Goal: Download file/media

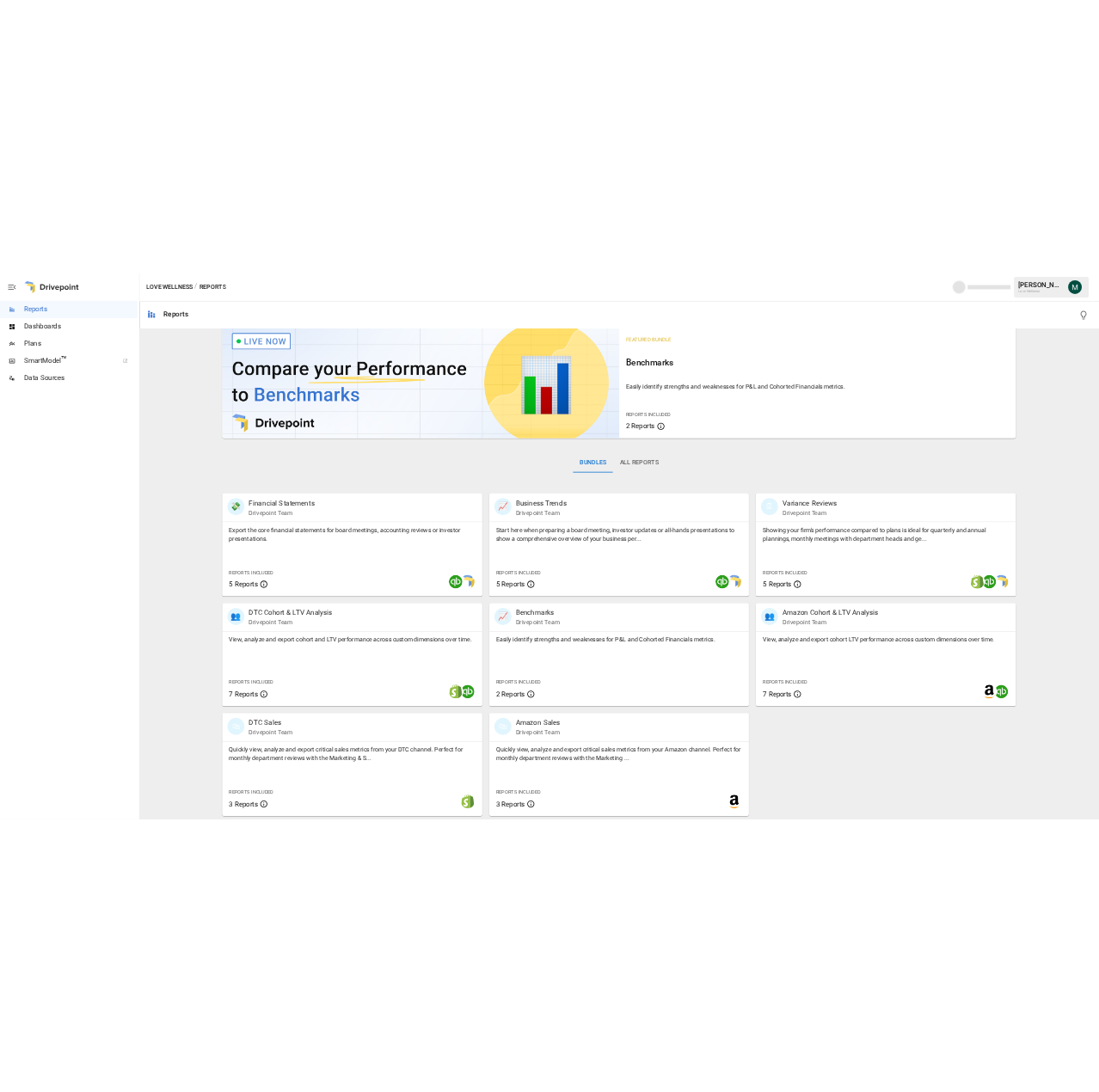
scroll to position [19, 0]
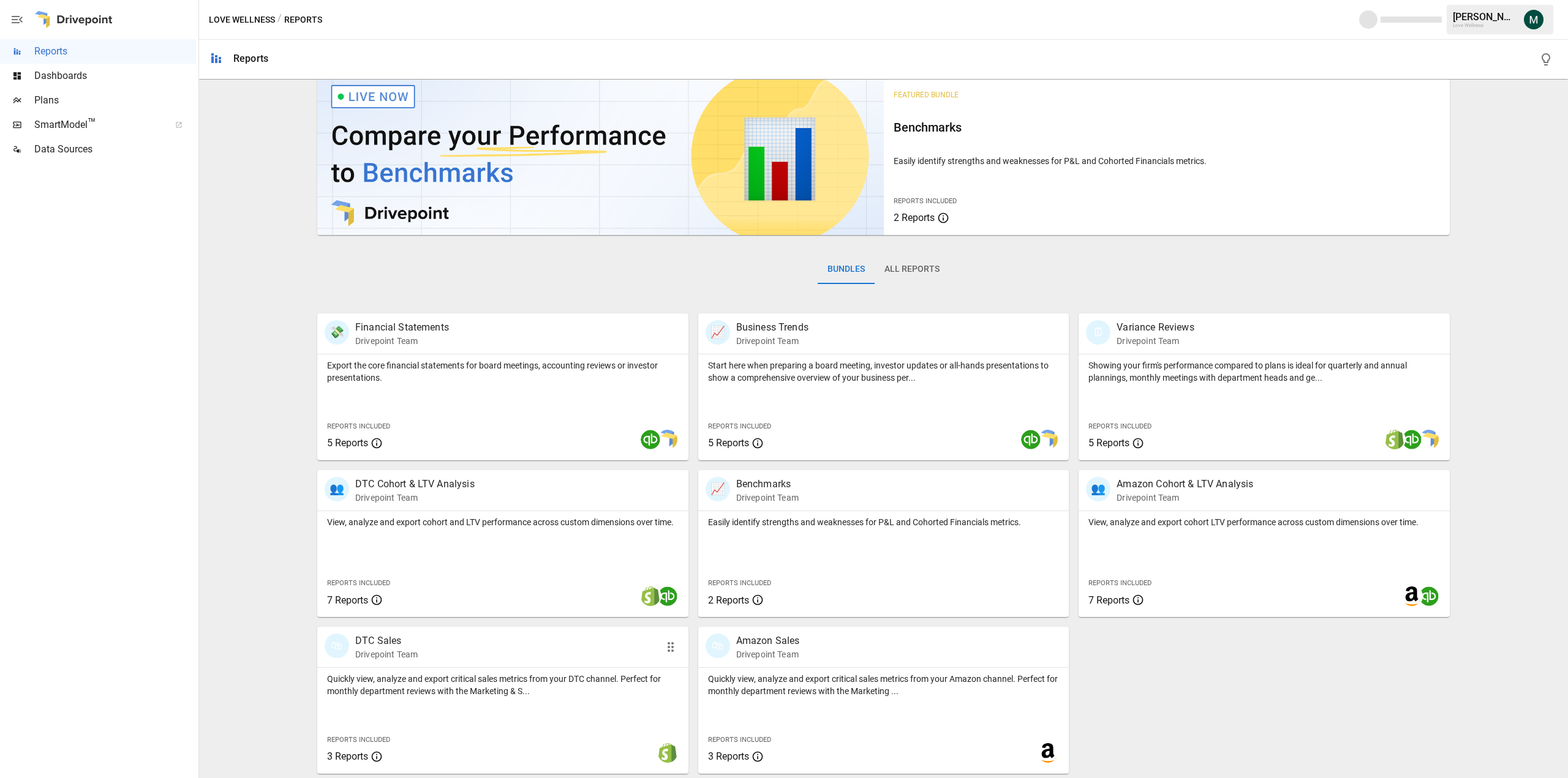
click at [381, 649] on p "Drivepoint Team" at bounding box center [386, 654] width 62 height 12
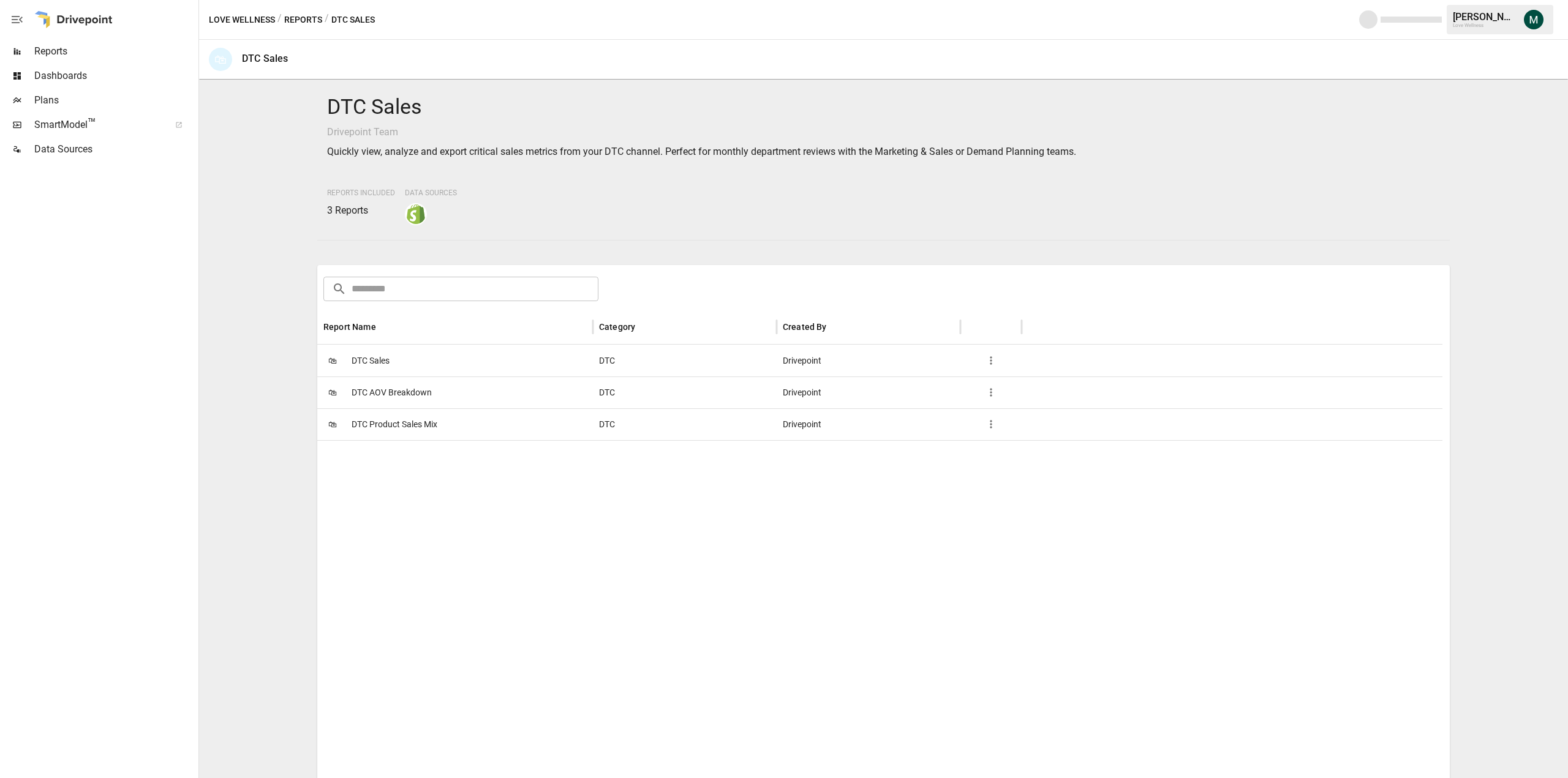
click at [382, 357] on span "DTC Sales" at bounding box center [371, 361] width 38 height 31
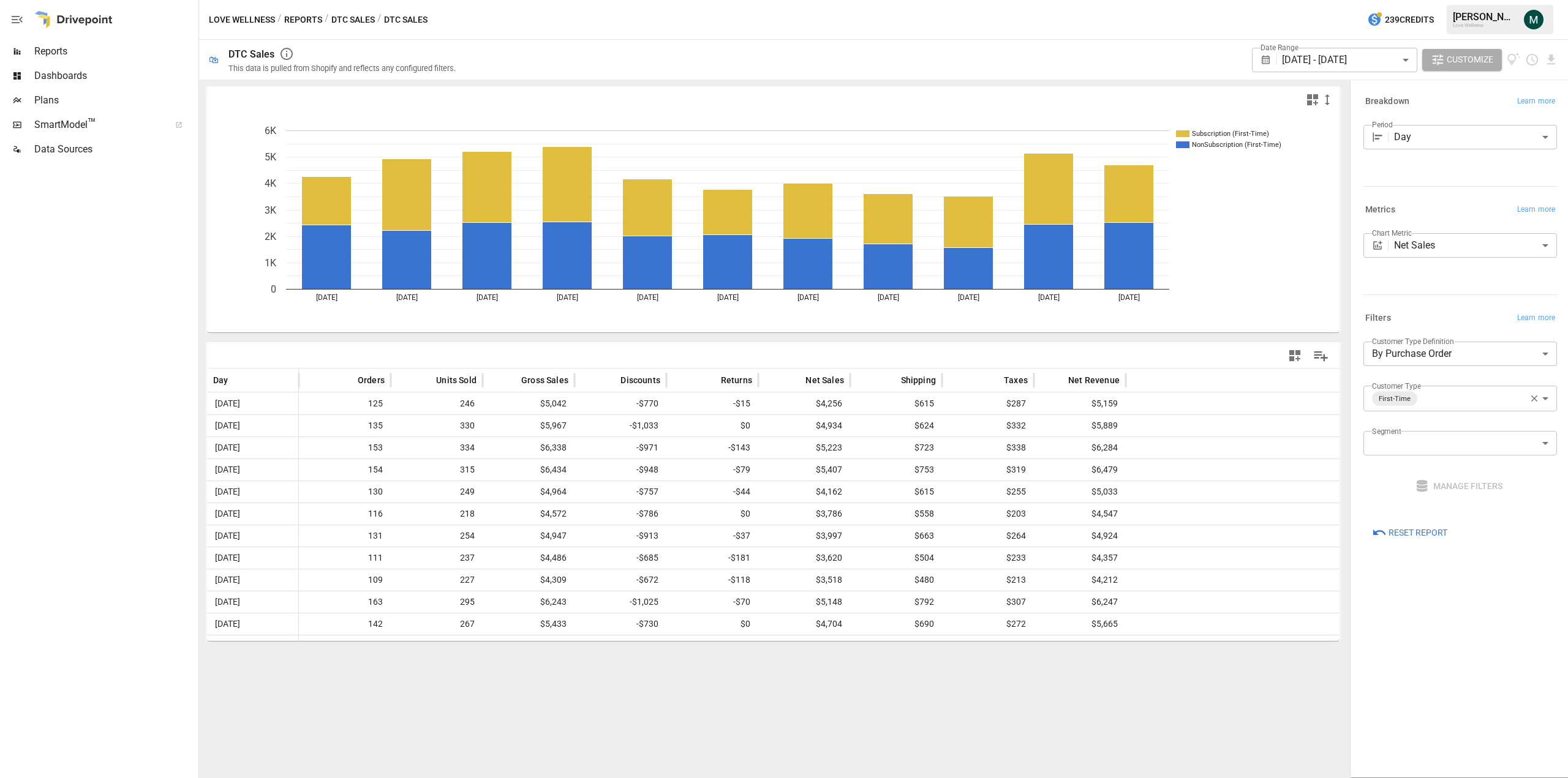
click at [1373, 0] on body "Reports Dashboards Plans SmartModel ™ Data Sources Love Wellness / Reports / DT…" at bounding box center [784, 0] width 1568 height 0
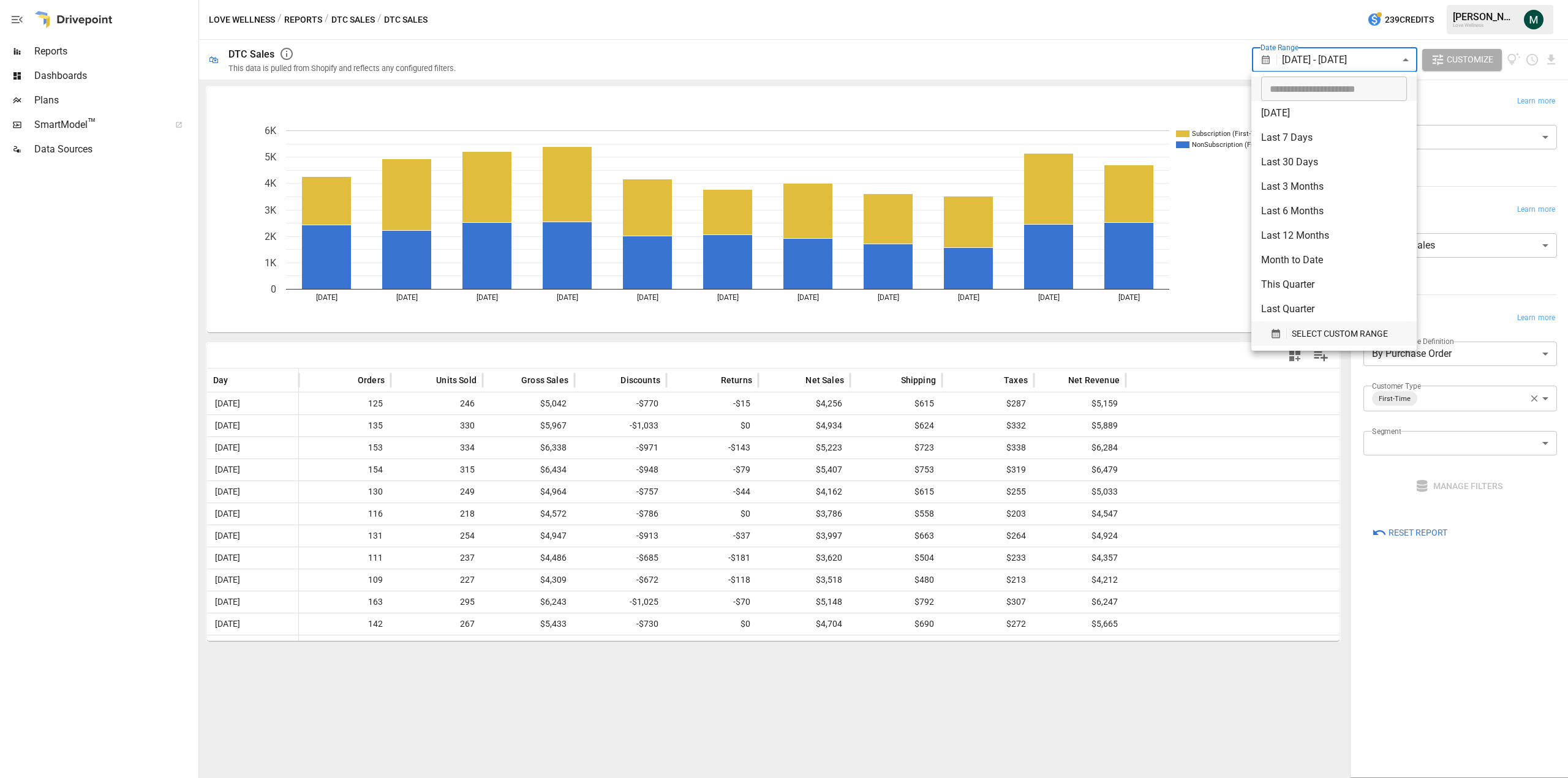
click at [1322, 335] on span "SELECT CUSTOM RANGE" at bounding box center [1340, 334] width 96 height 15
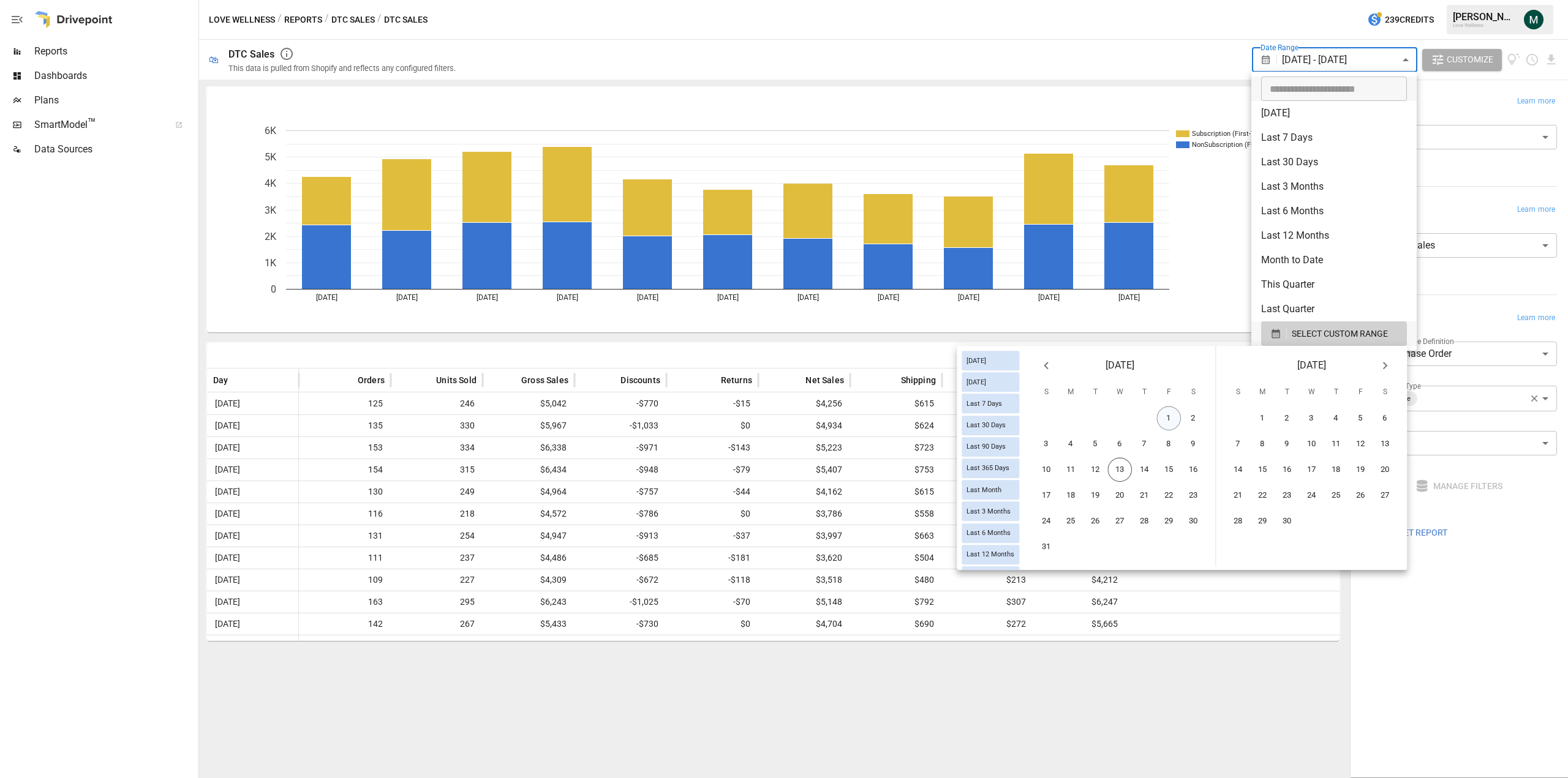
click at [1166, 419] on button "1" at bounding box center [1169, 418] width 25 height 25
click at [1090, 467] on button "12" at bounding box center [1095, 470] width 25 height 25
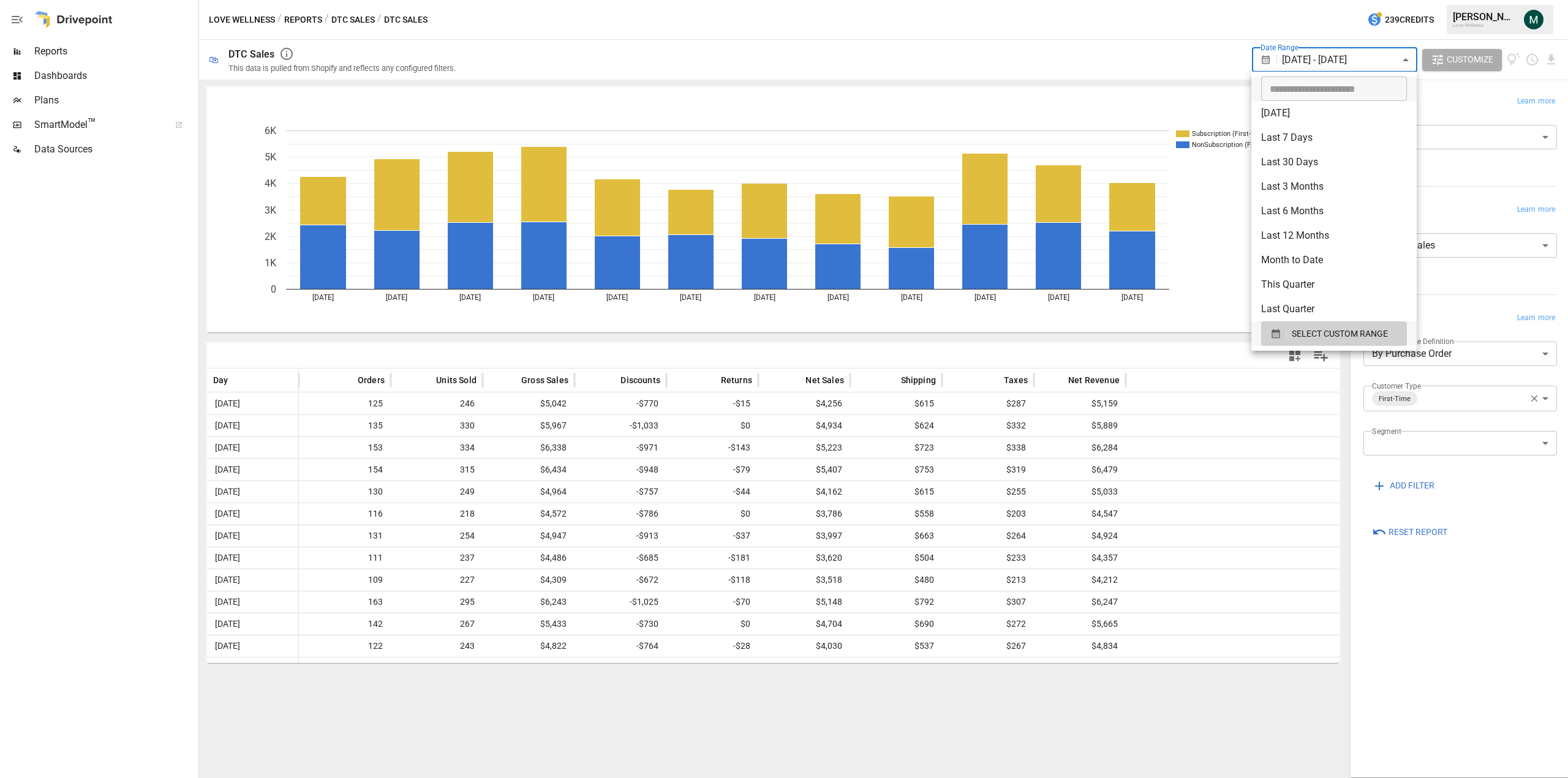
click at [1319, 11] on div at bounding box center [784, 389] width 1568 height 778
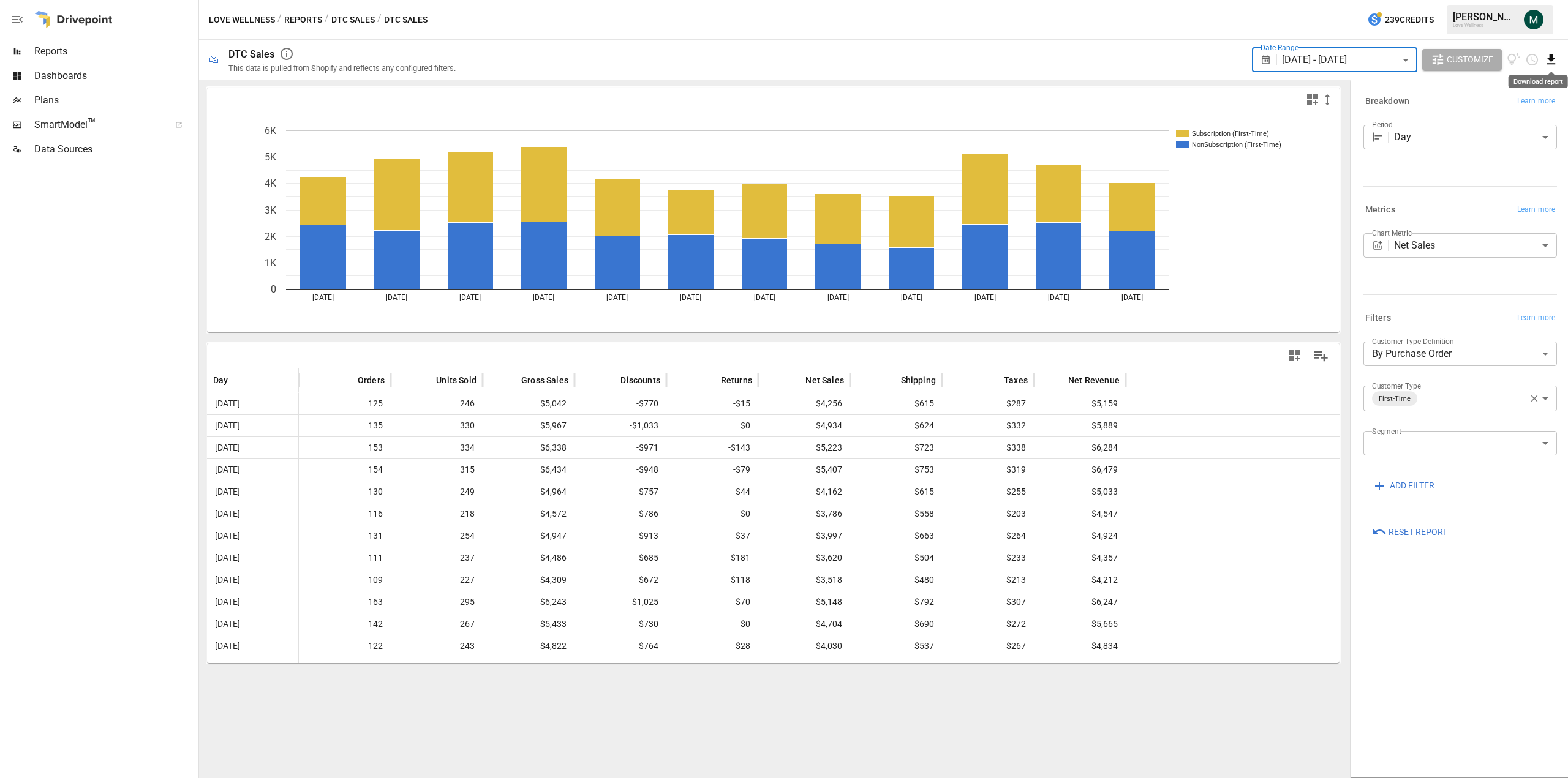
click at [1547, 62] on icon "Download report" at bounding box center [1551, 60] width 14 height 14
click at [1508, 107] on li "Download as CSV" at bounding box center [1509, 108] width 98 height 25
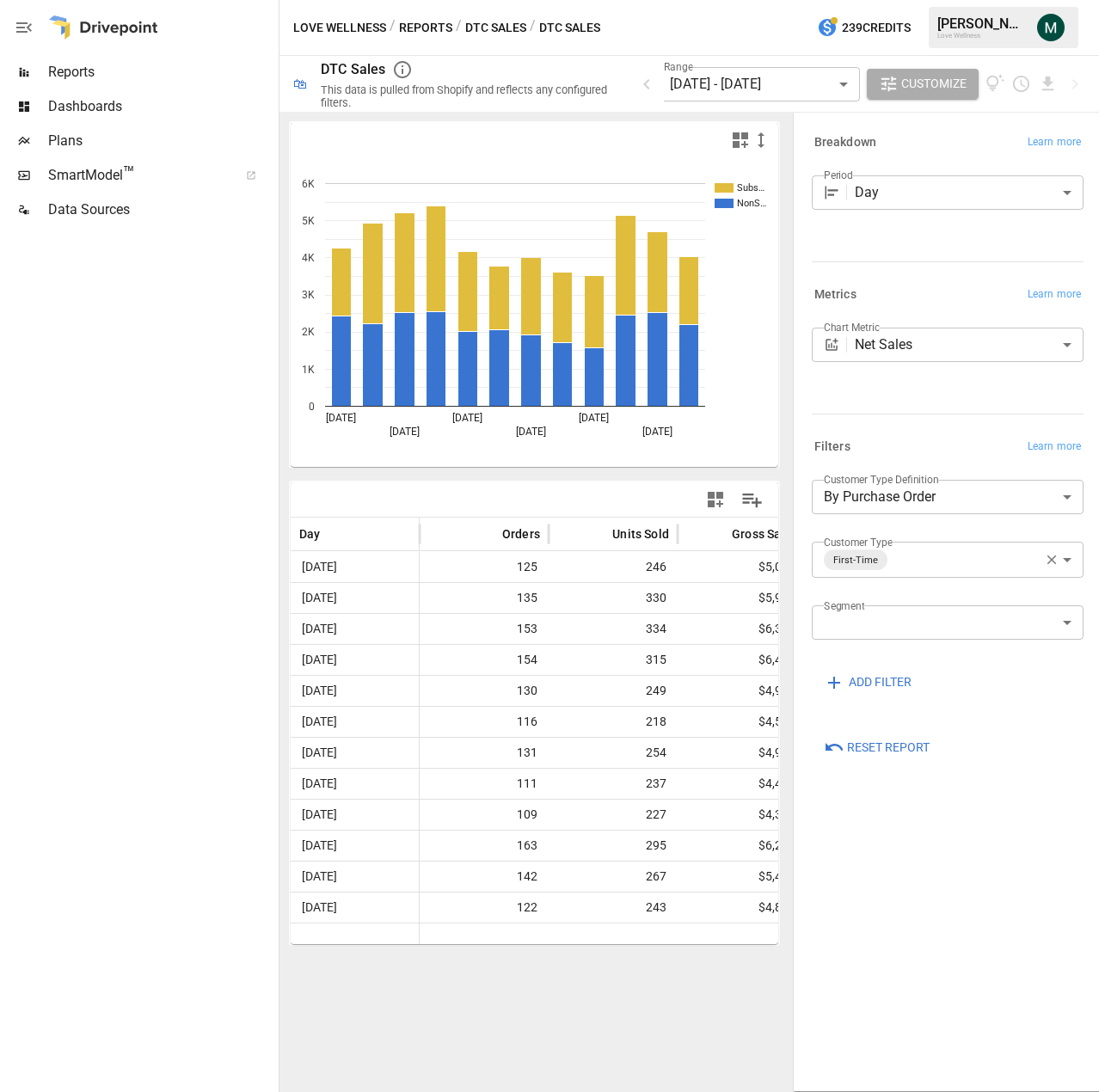
click at [1052, 564] on icon "button" at bounding box center [1052, 560] width 16 height 16
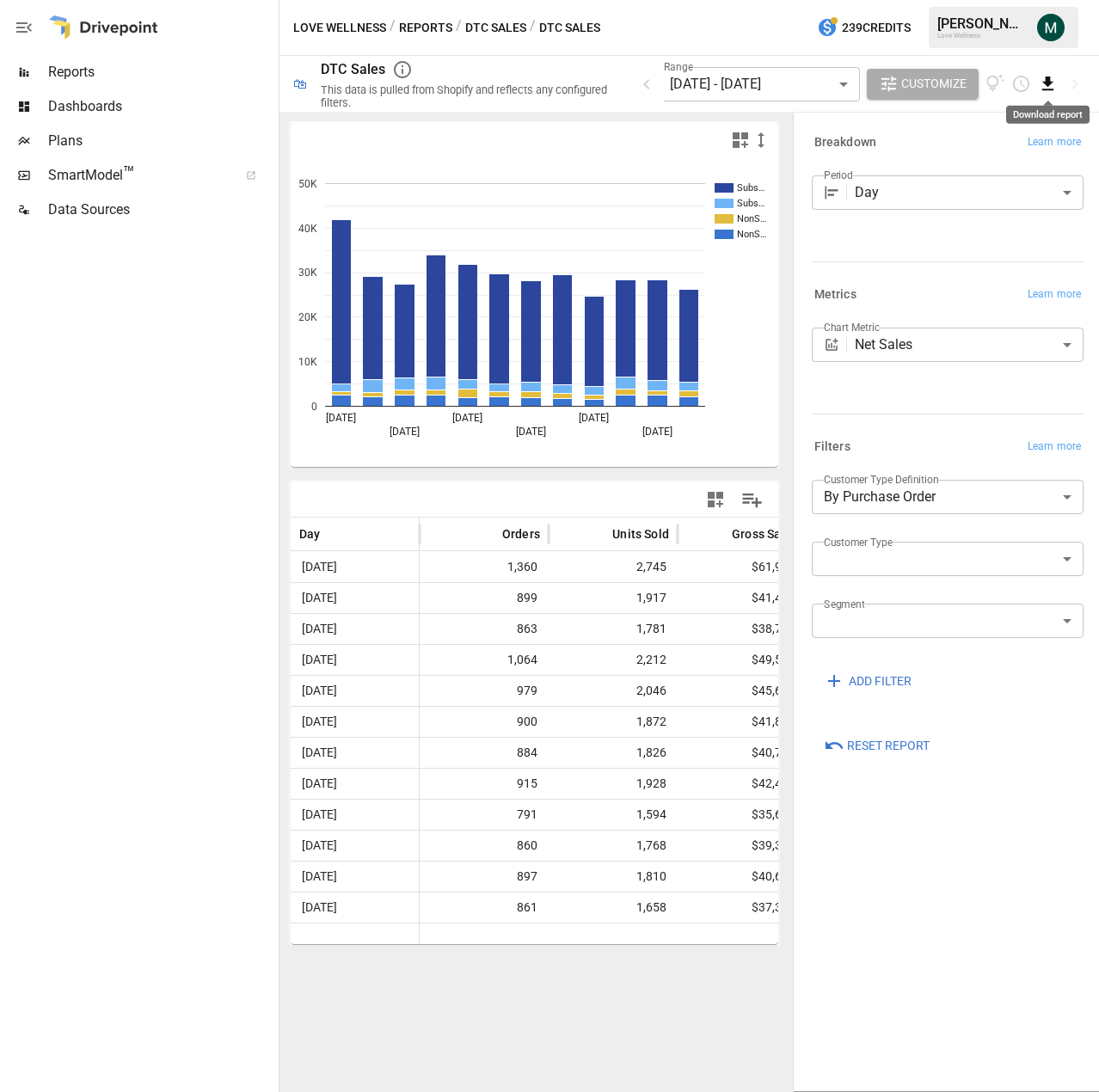
click at [1050, 79] on icon "Download report" at bounding box center [1048, 84] width 11 height 14
click at [1029, 149] on li "Download as CSV" at bounding box center [1018, 152] width 137 height 34
